Goal: Transaction & Acquisition: Purchase product/service

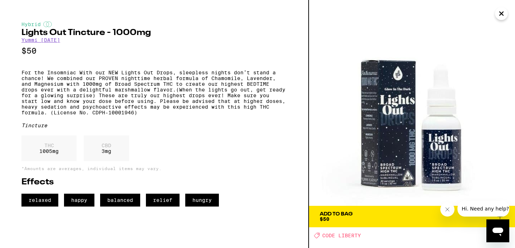
click at [501, 13] on icon "Close" at bounding box center [501, 14] width 4 height 4
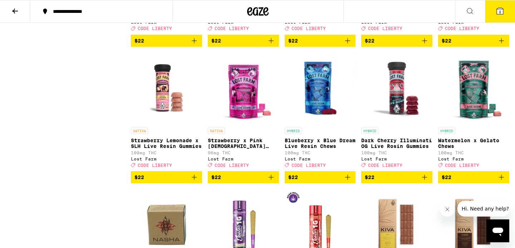
scroll to position [2719, 0]
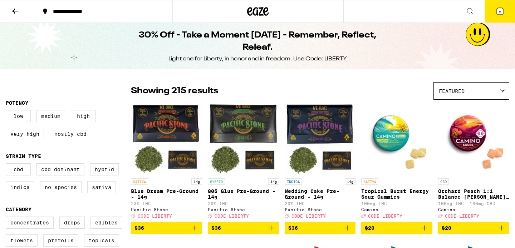
click at [498, 11] on icon at bounding box center [499, 11] width 6 height 6
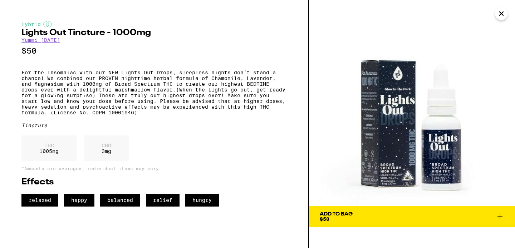
click at [502, 14] on icon "Close" at bounding box center [501, 13] width 9 height 11
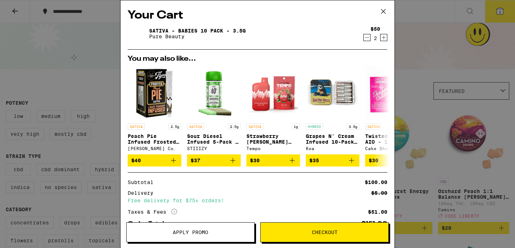
click at [200, 232] on span "Apply Promo" at bounding box center [190, 232] width 35 height 5
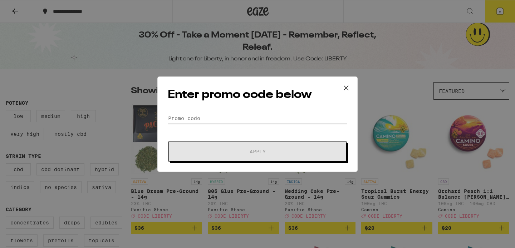
click at [218, 116] on input "Promo Code" at bounding box center [257, 118] width 179 height 11
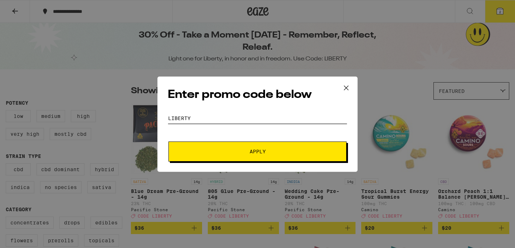
type input "LIBERTY"
click at [251, 150] on span "Apply" at bounding box center [257, 151] width 16 height 5
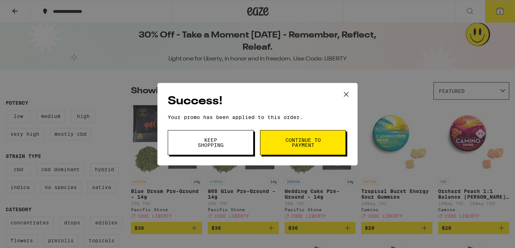
click at [284, 135] on button "Continue to payment" at bounding box center [303, 142] width 86 height 25
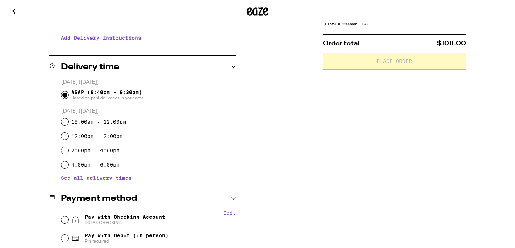
scroll to position [205, 0]
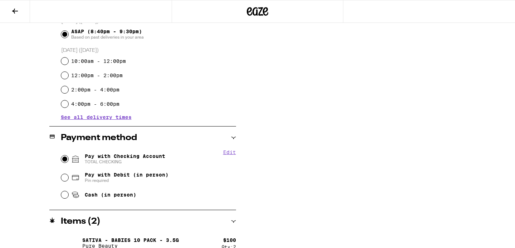
click at [62, 160] on input "Pay with Checking Account TOTAL CHECKING" at bounding box center [64, 158] width 7 height 7
radio input "true"
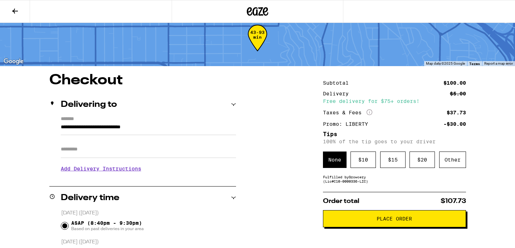
scroll to position [15, 0]
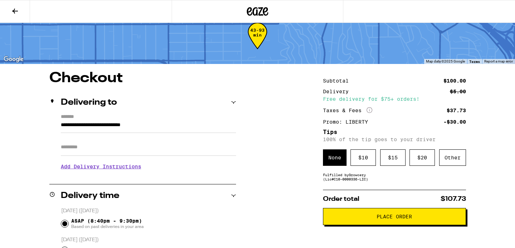
click at [362, 219] on span "Place Order" at bounding box center [394, 216] width 131 height 5
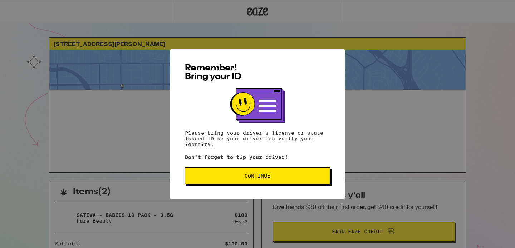
click at [245, 183] on button "Continue" at bounding box center [257, 175] width 145 height 17
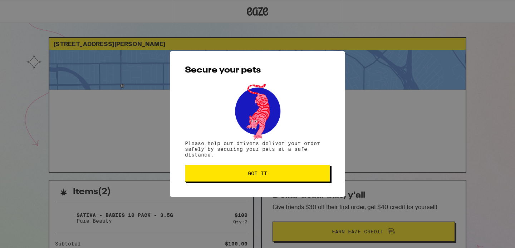
click at [253, 174] on span "Got it" at bounding box center [257, 173] width 19 height 5
